Goal: Task Accomplishment & Management: Use online tool/utility

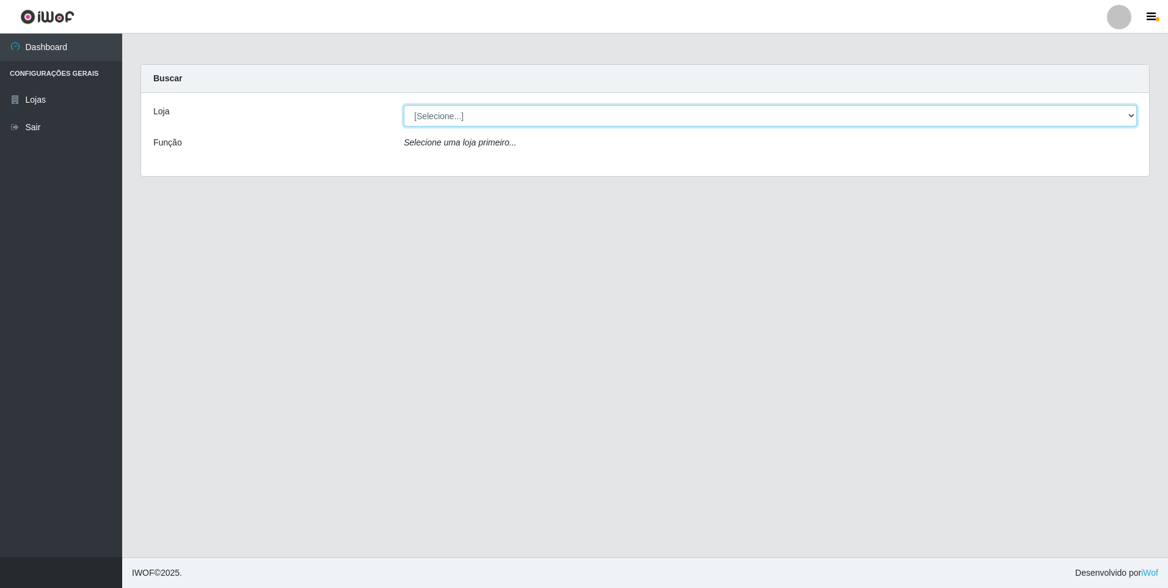
click at [627, 118] on select "[Selecione...] Atacado Vem - [STREET_ADDRESS]" at bounding box center [770, 115] width 733 height 21
select select "461"
click at [404, 105] on select "[Selecione...] Atacado Vem - [STREET_ADDRESS]" at bounding box center [770, 115] width 733 height 21
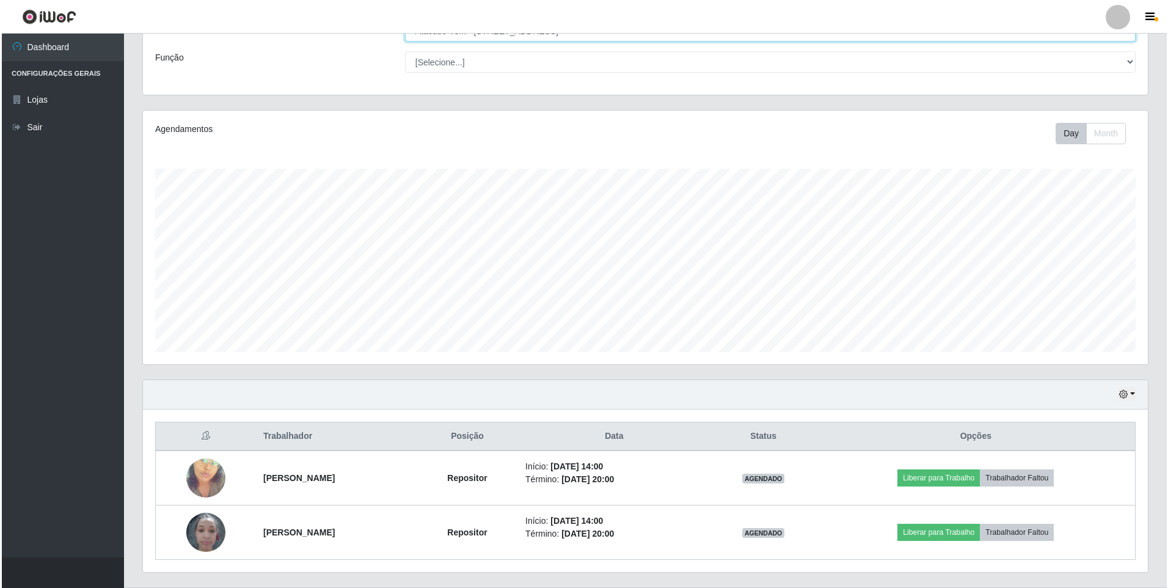
scroll to position [115, 0]
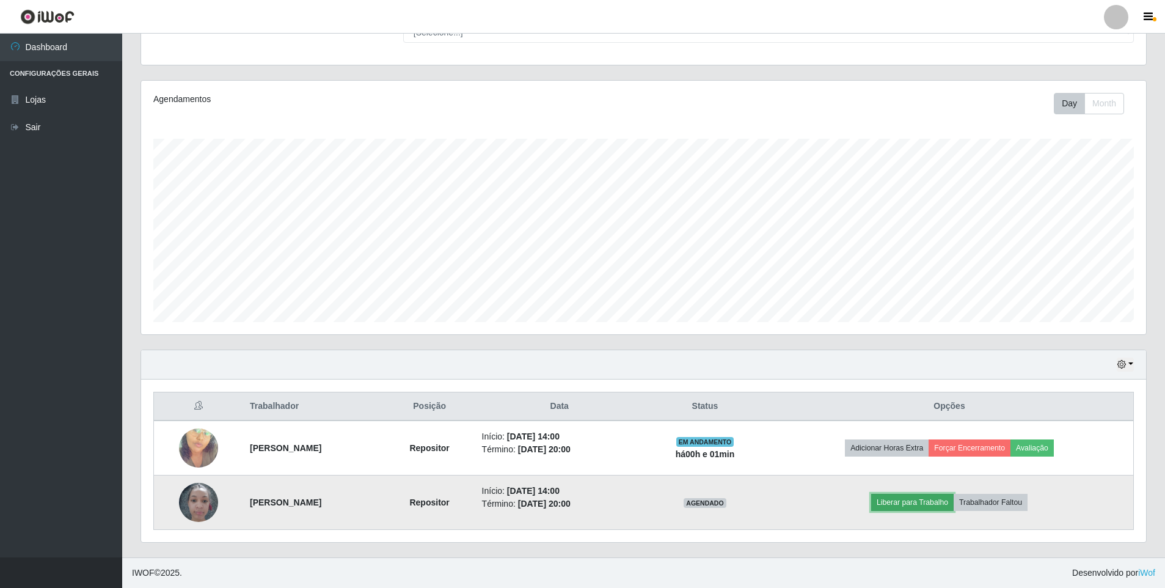
click at [937, 503] on button "Liberar para Trabalho" at bounding box center [912, 502] width 82 height 17
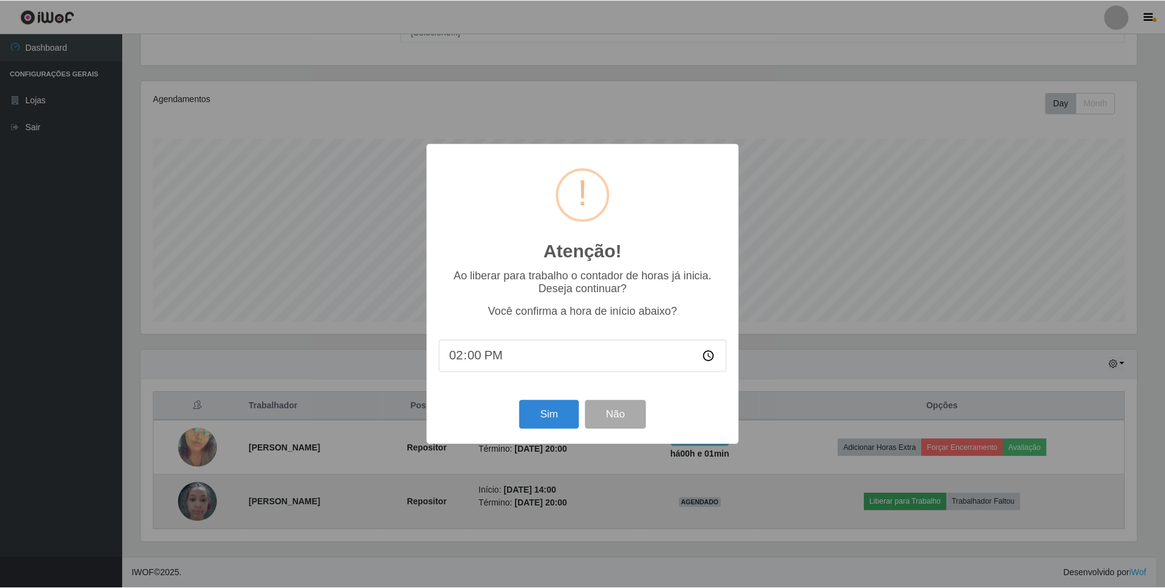
scroll to position [253, 999]
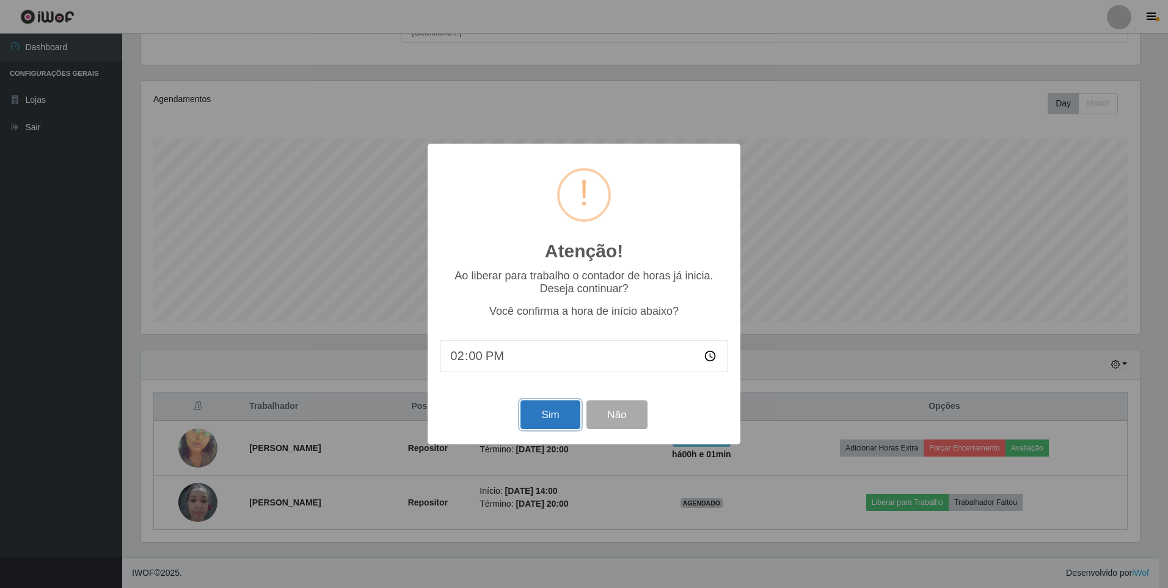
click at [562, 416] on button "Sim" at bounding box center [549, 414] width 59 height 29
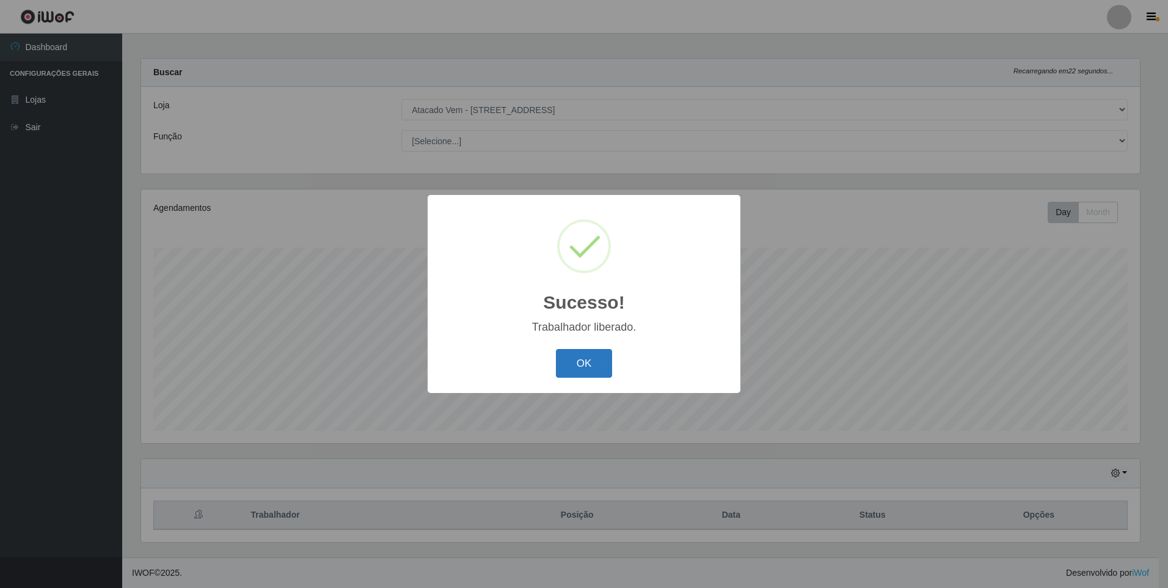
click at [577, 365] on button "OK" at bounding box center [584, 363] width 57 height 29
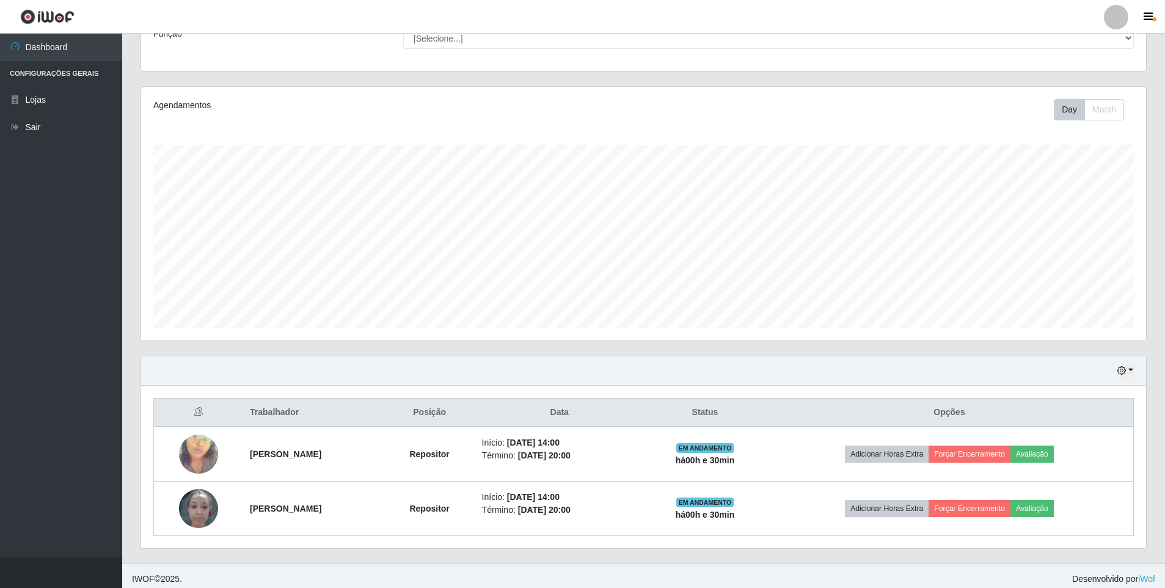
scroll to position [115, 0]
